Goal: Find specific page/section: Find specific page/section

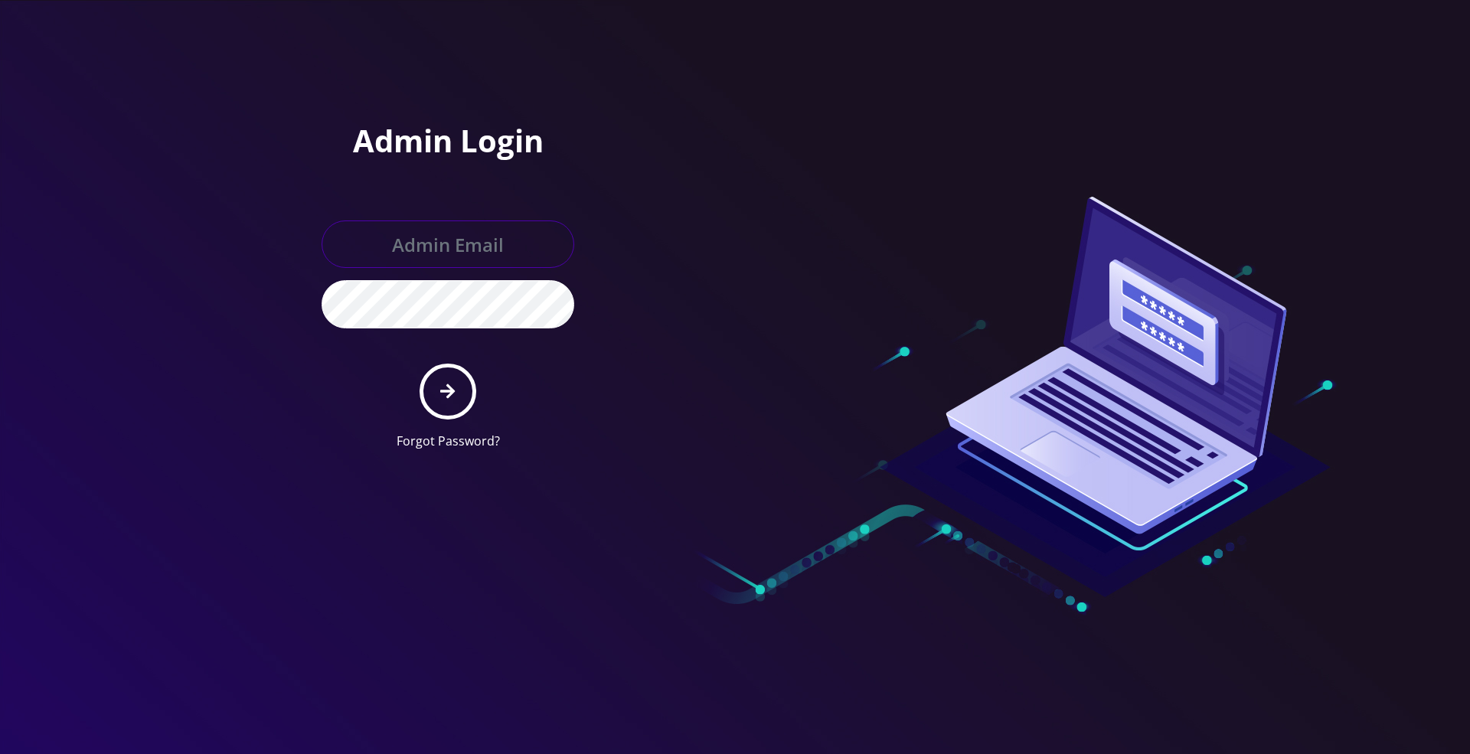
type input "jay@teltik.com"
click at [446, 396] on icon "submit" at bounding box center [447, 391] width 15 height 17
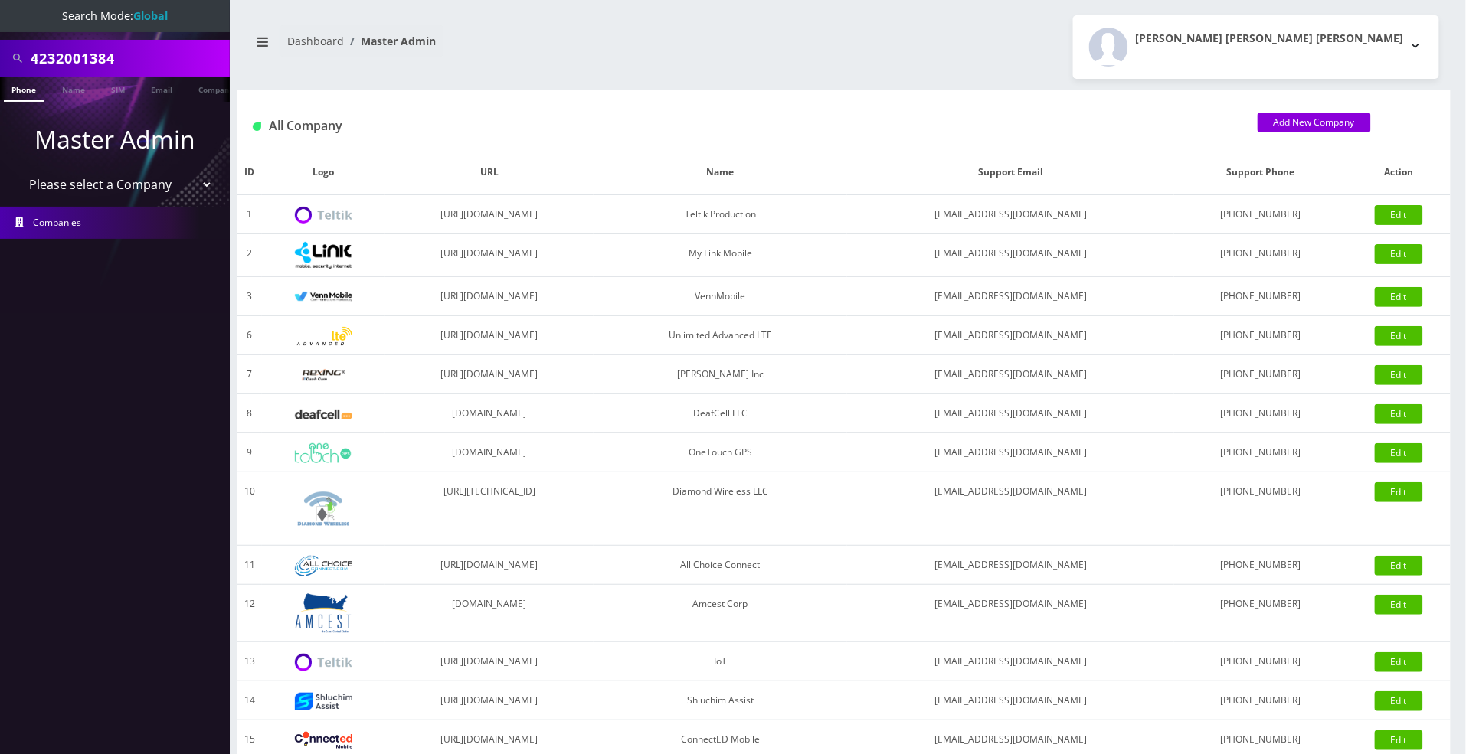
drag, startPoint x: 118, startPoint y: 54, endPoint x: 15, endPoint y: 53, distance: 102.6
click at [15, 53] on div "4232001384" at bounding box center [115, 58] width 222 height 29
type input "aj tickets"
click at [214, 93] on ul at bounding box center [221, 90] width 15 height 27
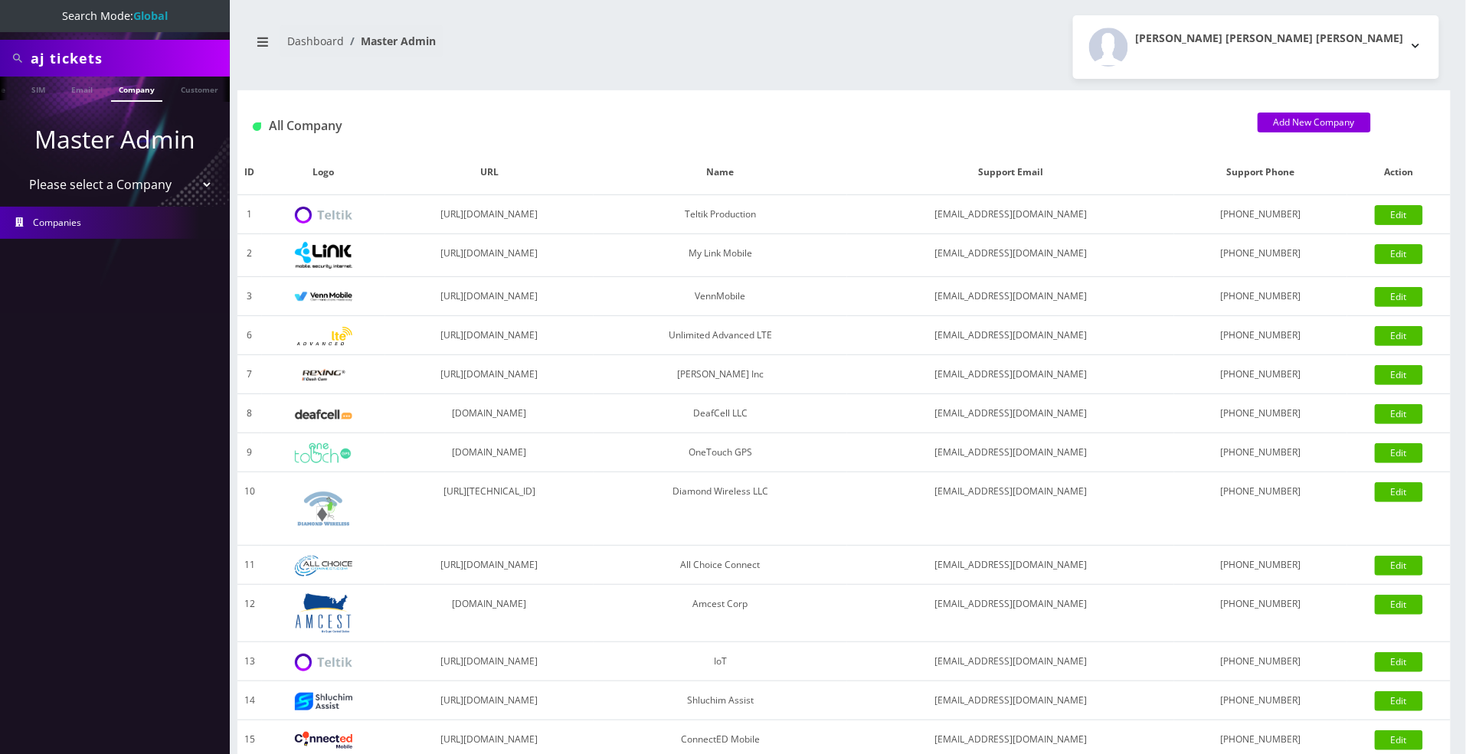
click at [136, 93] on link "Company" at bounding box center [136, 89] width 51 height 25
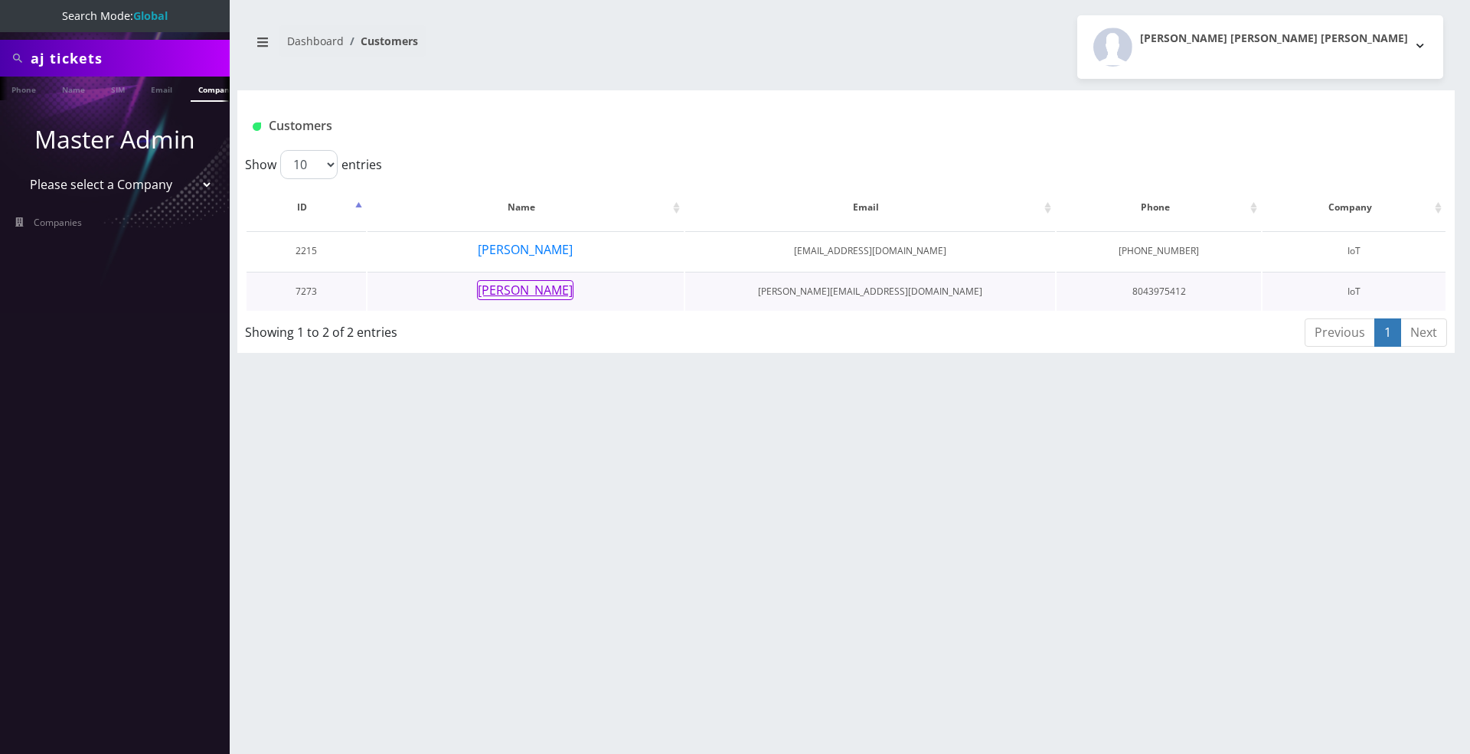
click at [552, 291] on button "[PERSON_NAME]" at bounding box center [525, 290] width 96 height 20
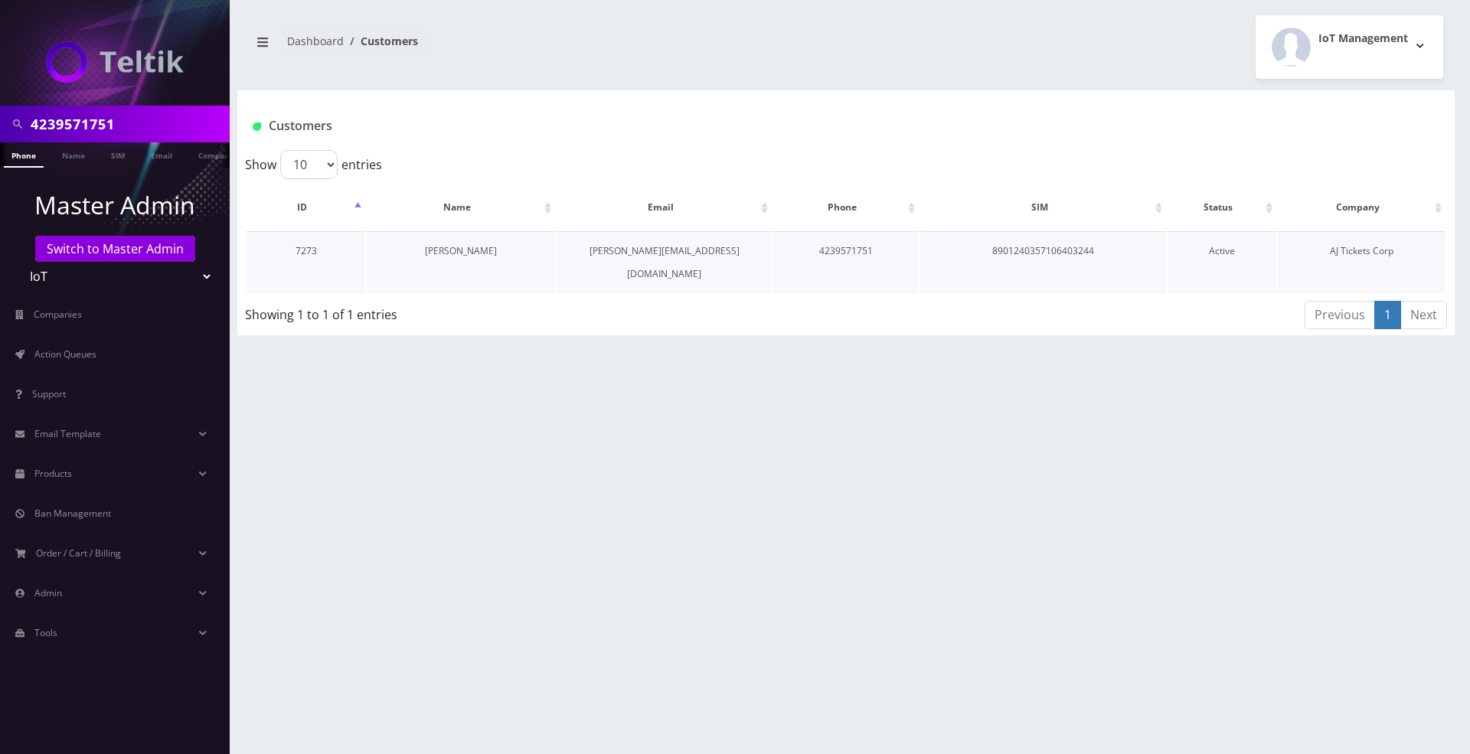
click at [478, 254] on link "[PERSON_NAME]" at bounding box center [461, 250] width 72 height 13
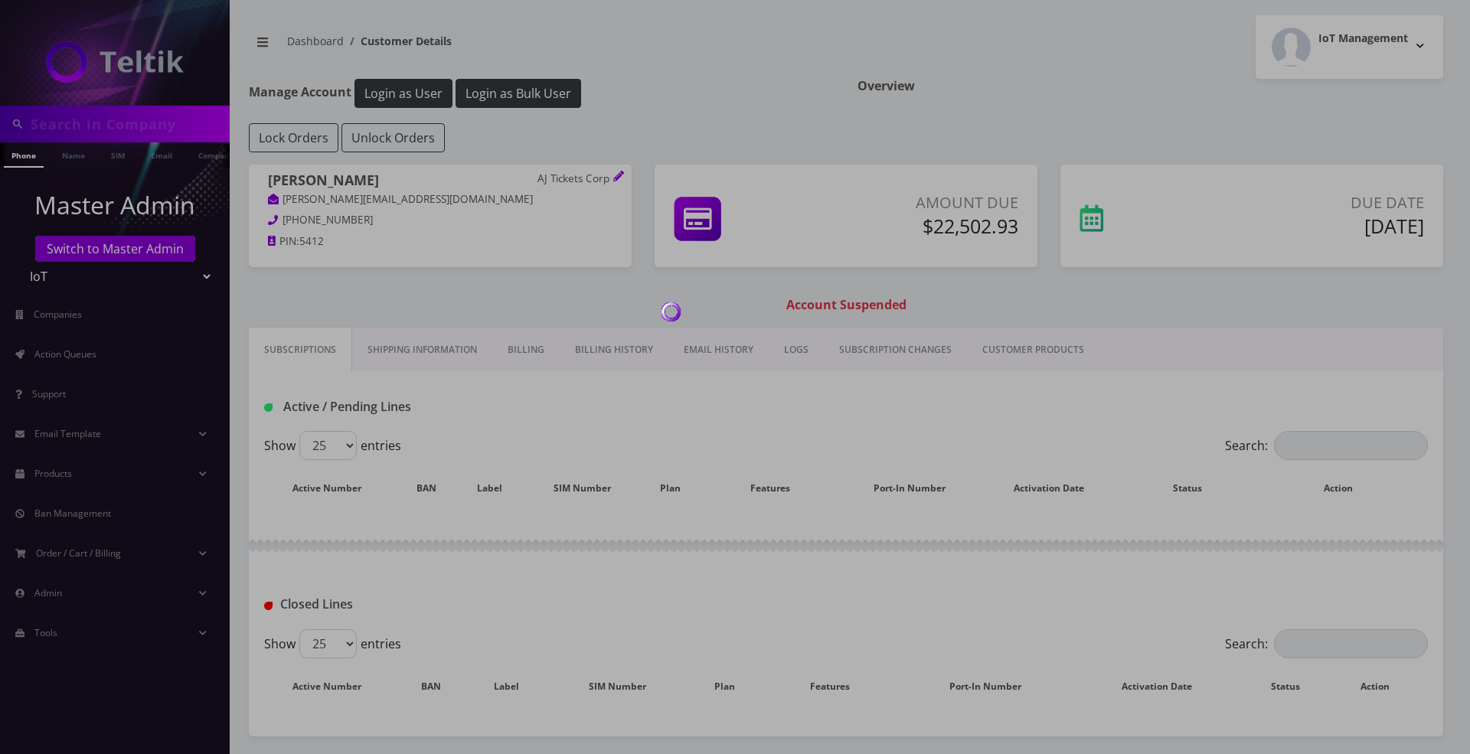
type input "4239571751"
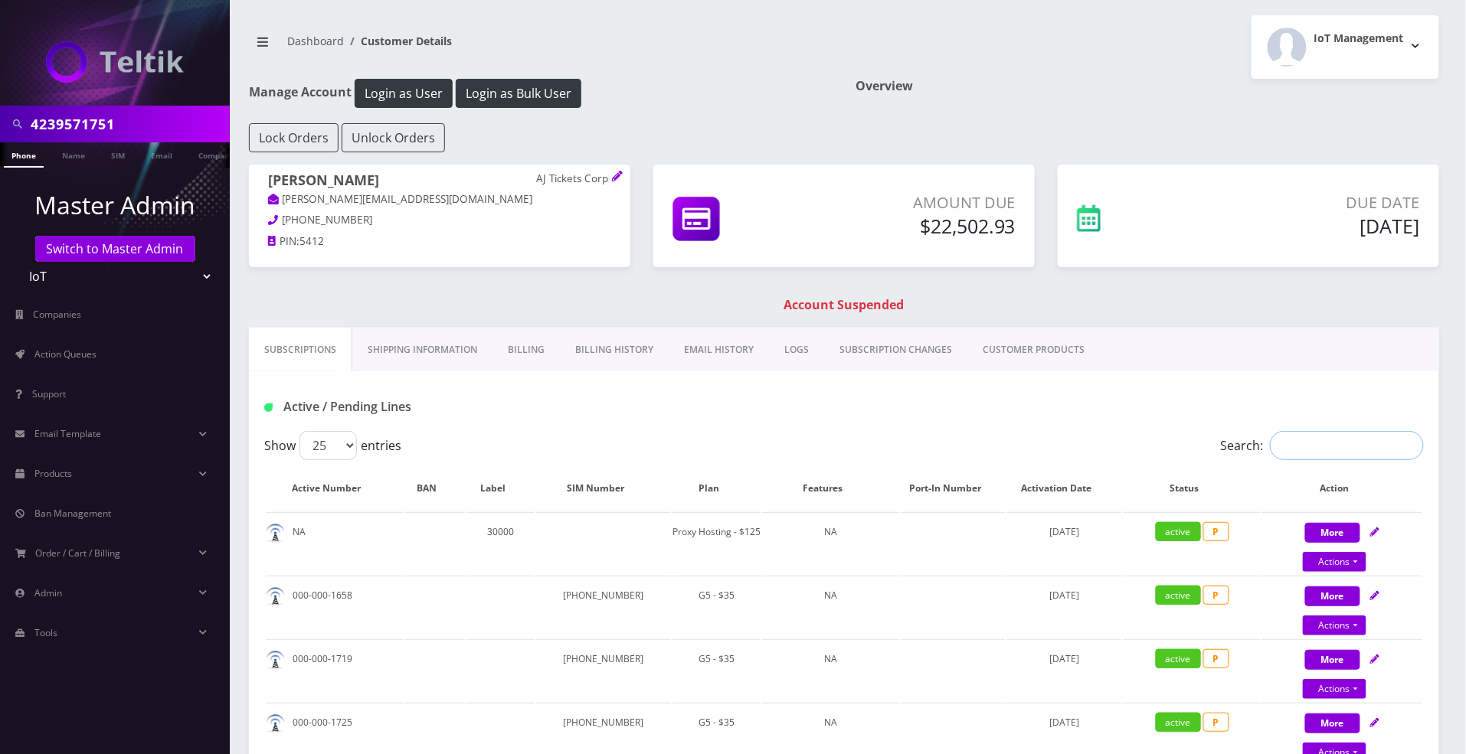
click at [1297, 446] on input "Search:" at bounding box center [1347, 445] width 154 height 29
paste input "4239571751"
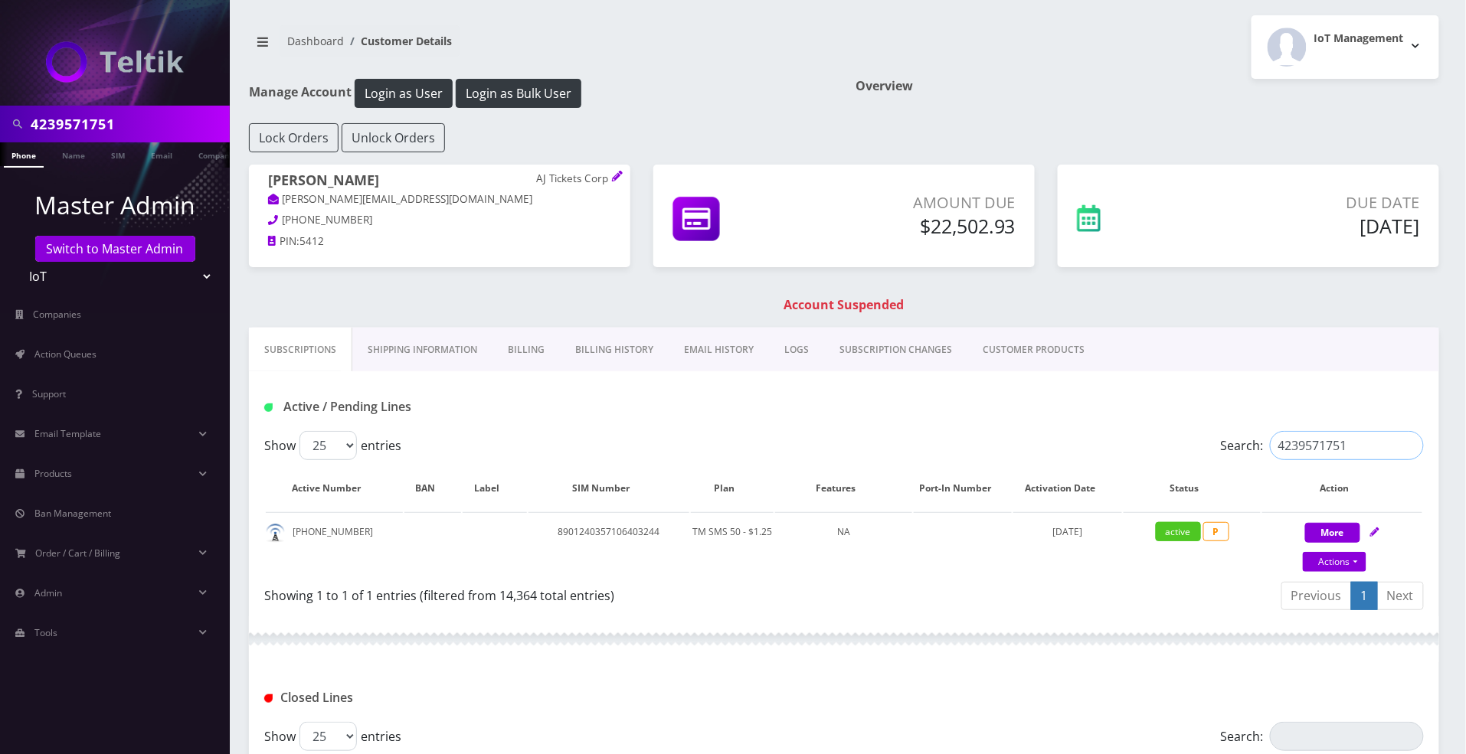
drag, startPoint x: 1348, startPoint y: 450, endPoint x: 1267, endPoint y: 438, distance: 82.1
click at [1267, 438] on label "Search: 4239571751" at bounding box center [1322, 445] width 203 height 29
paste input "9207479208"
drag, startPoint x: 1348, startPoint y: 450, endPoint x: 1221, endPoint y: 435, distance: 128.0
click at [1221, 435] on label "Search: 9207479208" at bounding box center [1322, 445] width 203 height 29
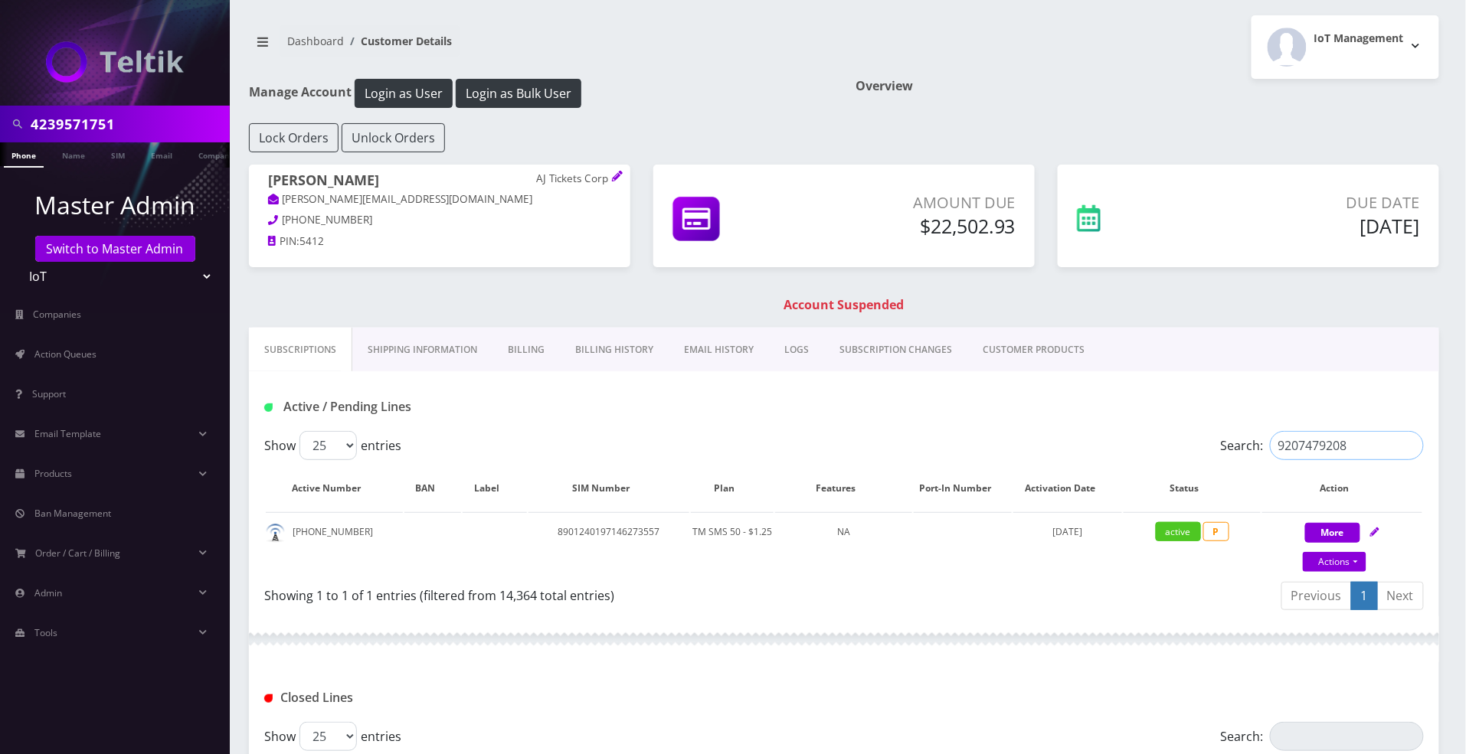
paste input "6204608574"
drag, startPoint x: 1355, startPoint y: 451, endPoint x: 1238, endPoint y: 442, distance: 116.8
click at [1238, 442] on label "Search: 6204608574" at bounding box center [1322, 445] width 203 height 29
paste input "314960311"
drag, startPoint x: 1346, startPoint y: 446, endPoint x: 1182, endPoint y: 433, distance: 164.4
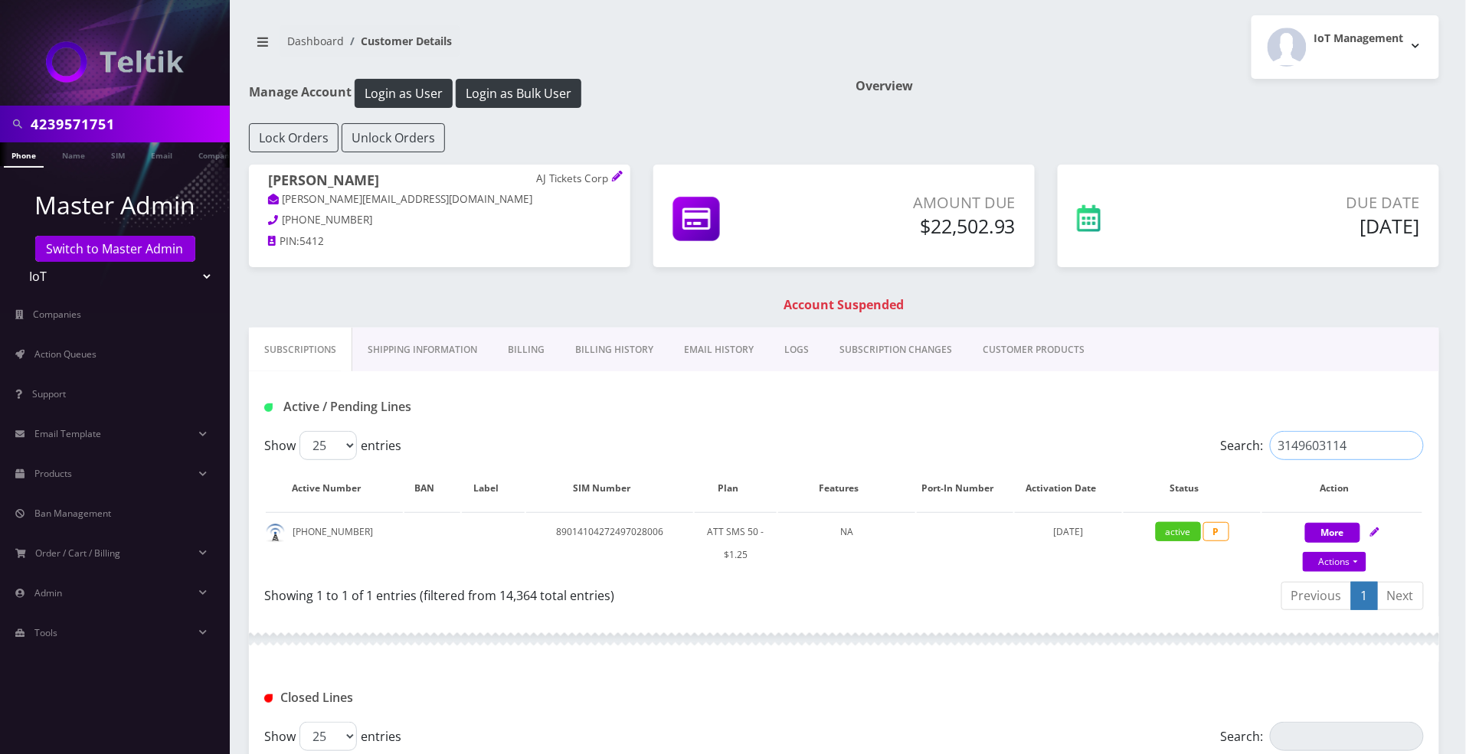
click at [1182, 433] on div "Search: 3149603114" at bounding box center [1279, 445] width 290 height 29
paste input "8605141871"
type input "8605141871"
drag, startPoint x: 1346, startPoint y: 444, endPoint x: 1169, endPoint y: 436, distance: 177.1
click at [1169, 436] on div "Search: 8605141871" at bounding box center [1279, 445] width 290 height 29
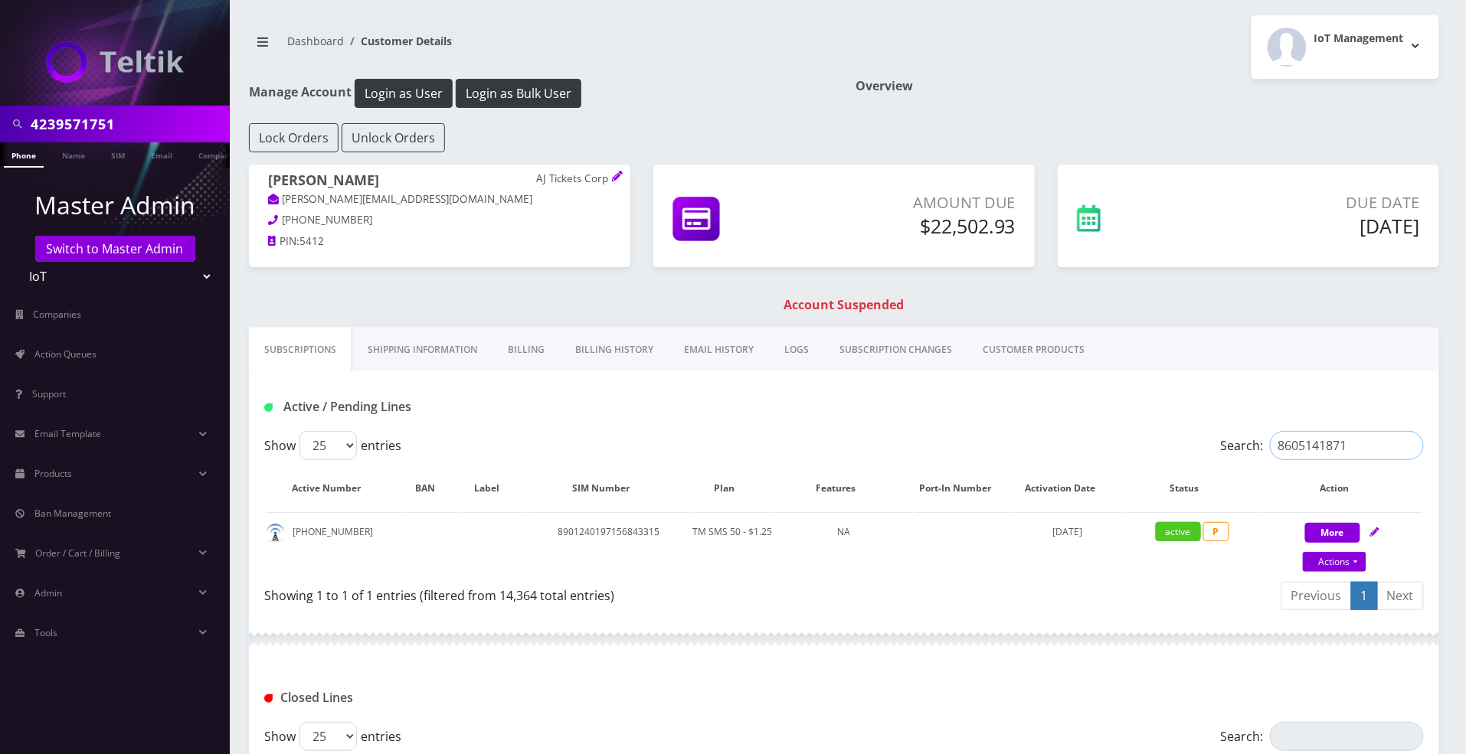
paste input "6204608574"
type input "6204608574"
